Goal: Information Seeking & Learning: Learn about a topic

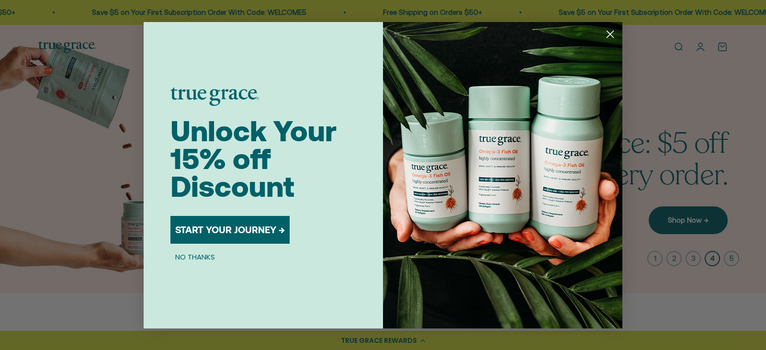
click at [611, 36] on circle "Close dialog" at bounding box center [610, 34] width 16 height 16
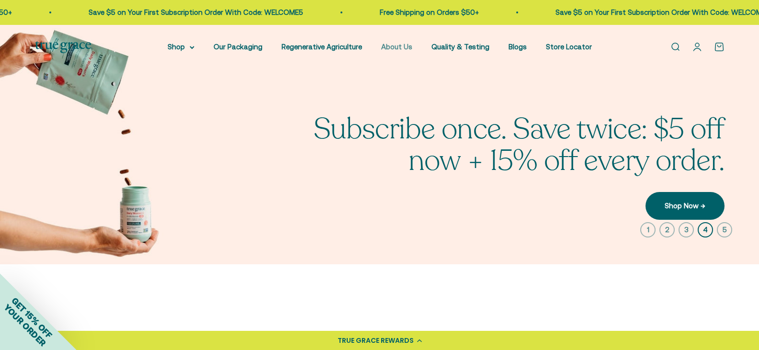
click at [399, 45] on link "About Us" at bounding box center [396, 47] width 31 height 8
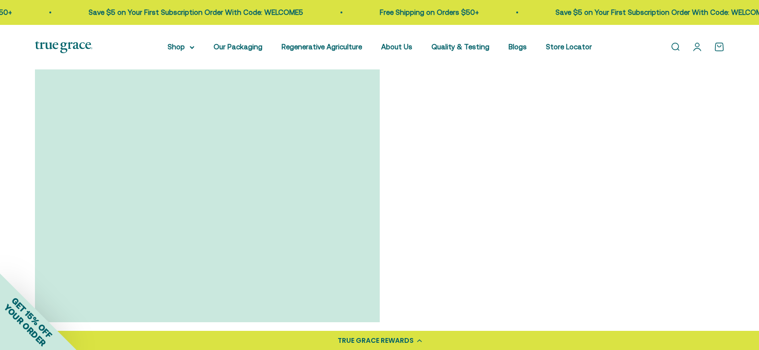
scroll to position [814, 0]
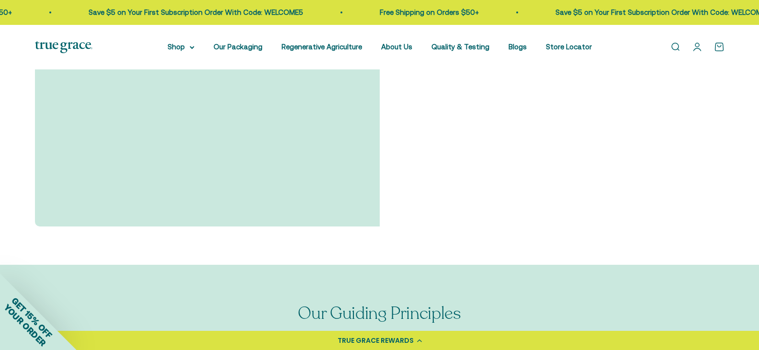
click at [130, 110] on link "Read Full Story →" at bounding box center [120, 111] width 94 height 28
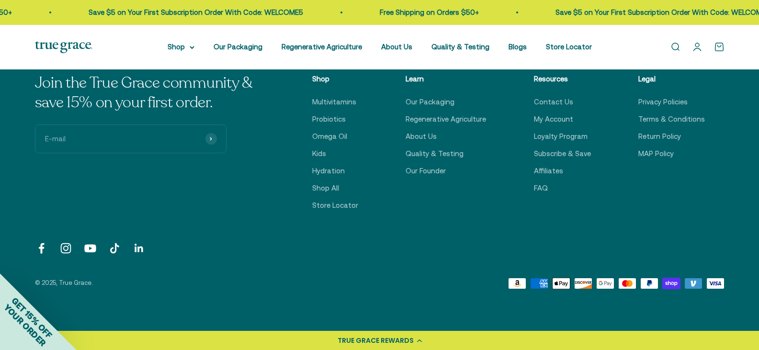
scroll to position [1724, 0]
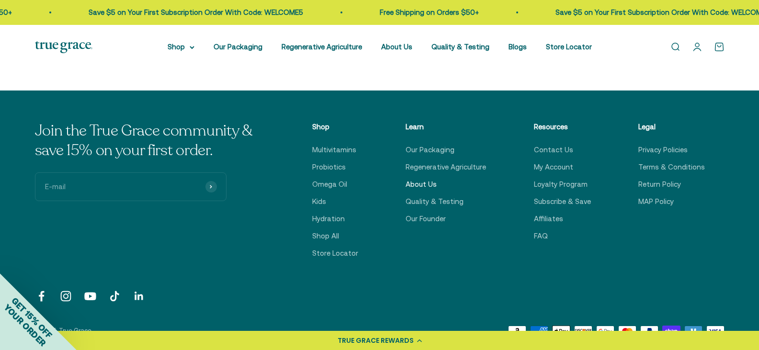
click at [416, 179] on link "About Us" at bounding box center [421, 184] width 31 height 11
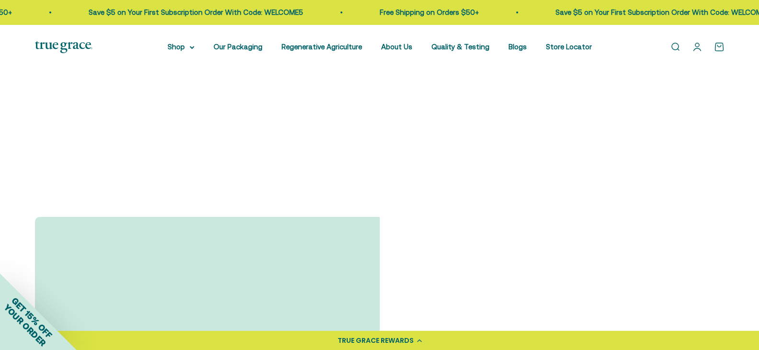
scroll to position [383, 0]
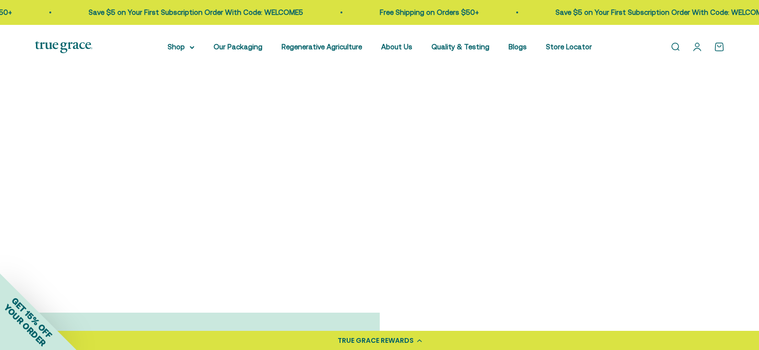
click at [467, 146] on link "Shop Nutrient-Dense Supplements →" at bounding box center [504, 144] width 161 height 28
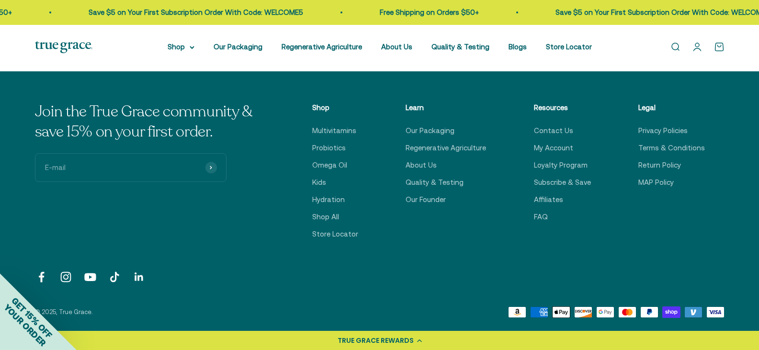
scroll to position [2202, 0]
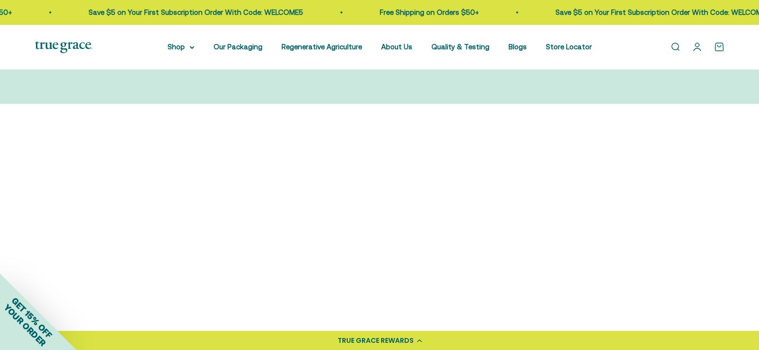
scroll to position [1341, 0]
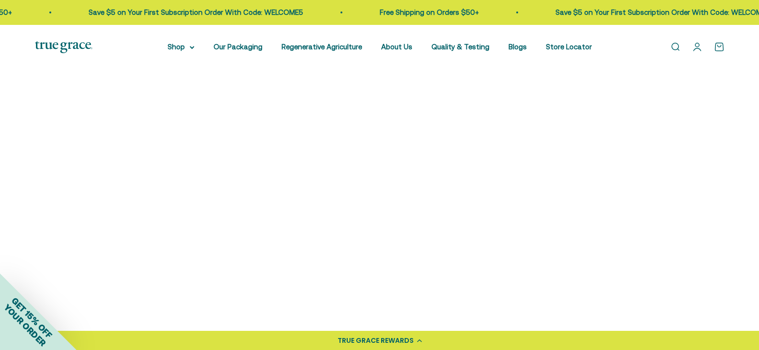
click at [528, 281] on link "Meet Our Leadership Team →" at bounding box center [485, 287] width 134 height 28
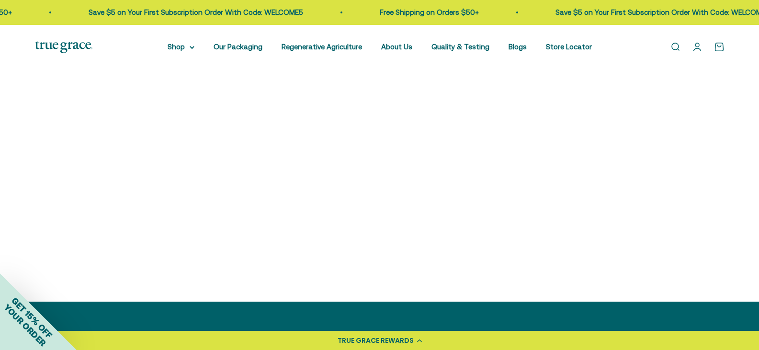
scroll to position [1915, 0]
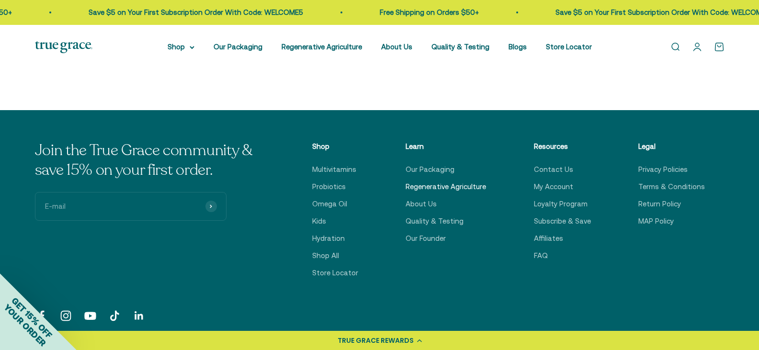
click at [440, 187] on link "Regenerative Agriculture" at bounding box center [446, 186] width 80 height 11
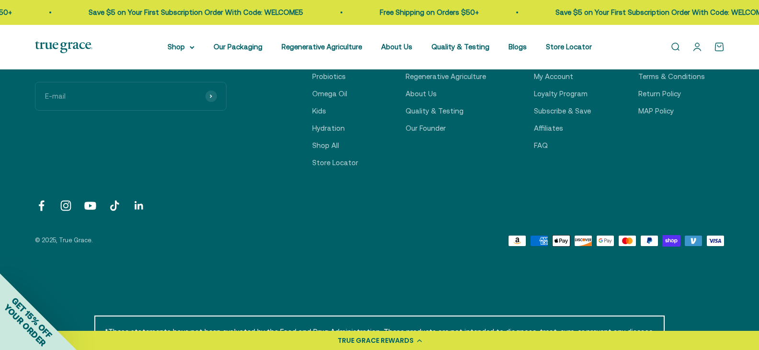
scroll to position [3830, 0]
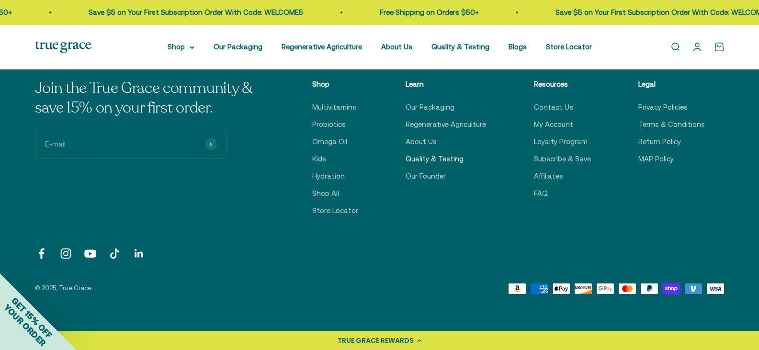
click at [451, 153] on link "Quality & Testing" at bounding box center [435, 158] width 58 height 11
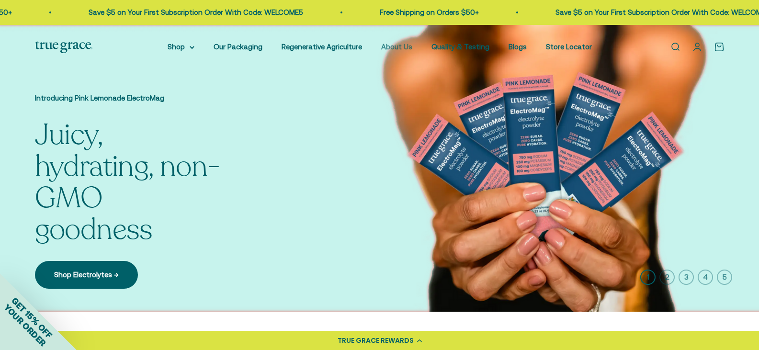
click at [393, 48] on link "About Us" at bounding box center [396, 47] width 31 height 8
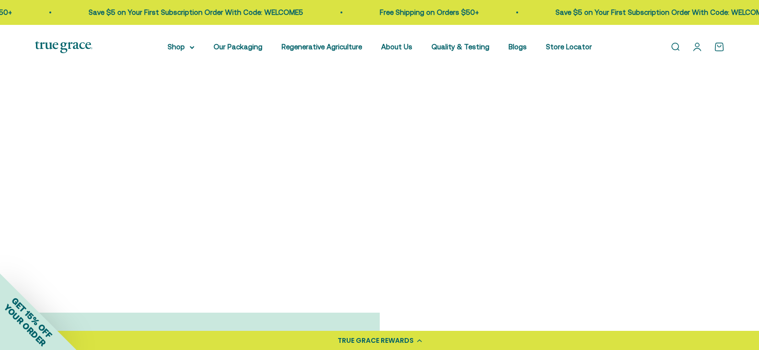
scroll to position [335, 0]
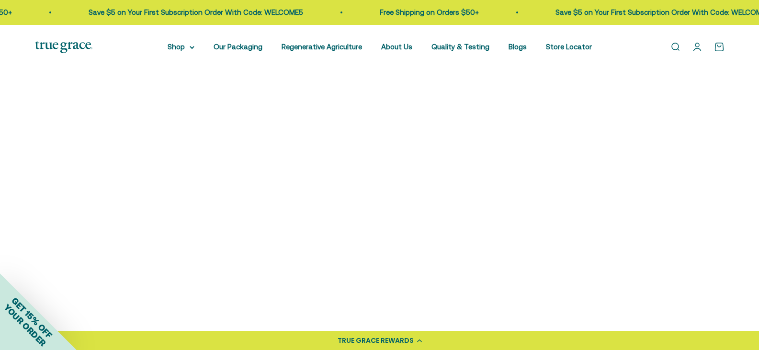
click at [535, 183] on link "Shop Nutrient-Dense Supplements →" at bounding box center [504, 192] width 161 height 28
